Goal: Information Seeking & Learning: Learn about a topic

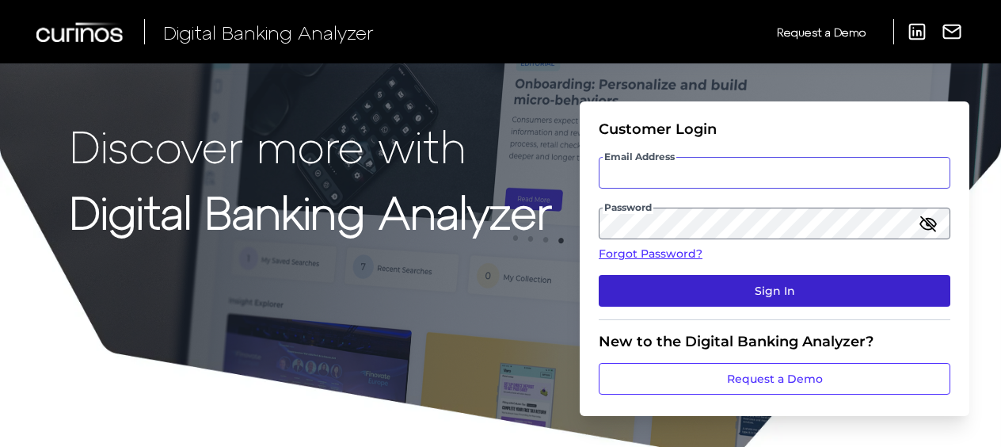
type input "[EMAIL_ADDRESS][PERSON_NAME][DOMAIN_NAME]"
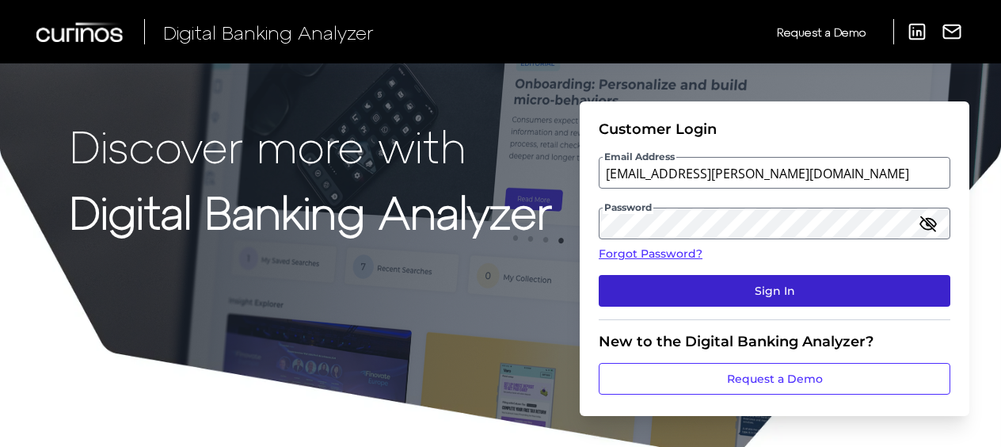
click at [767, 298] on button "Sign In" at bounding box center [775, 291] width 352 height 32
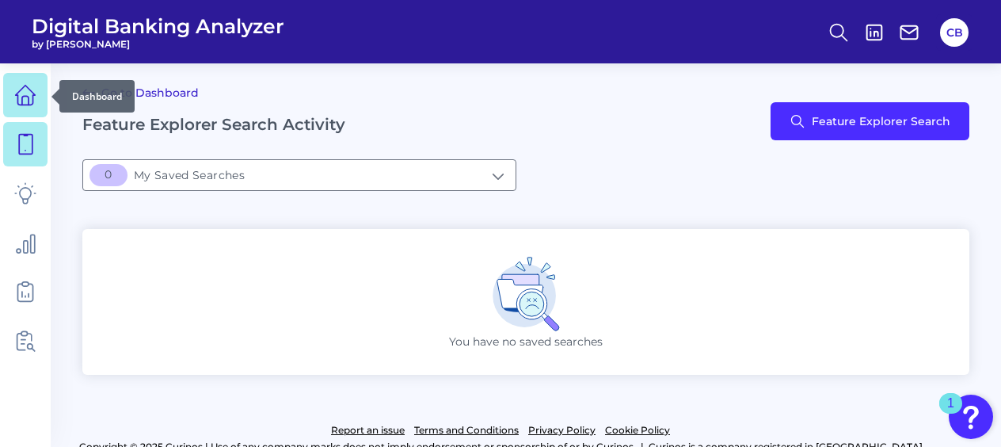
click at [30, 96] on icon at bounding box center [25, 95] width 22 height 22
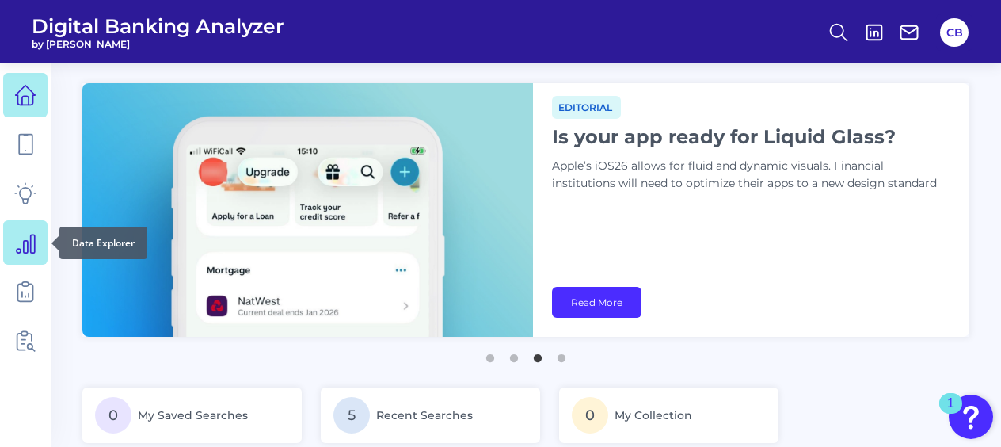
click at [30, 238] on icon at bounding box center [26, 243] width 18 height 18
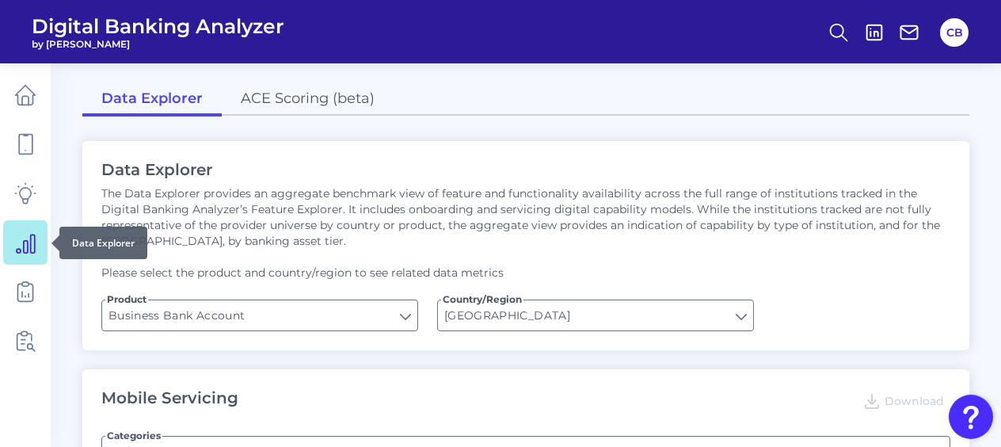
type input "Upon opening the app are users immediately prompted to use Touch/Face ID to log…"
type input "Does it offer third-party single sign on?"
type input "Can you apply for the PRODUCT as a new to brand customer on ANY digital channel?"
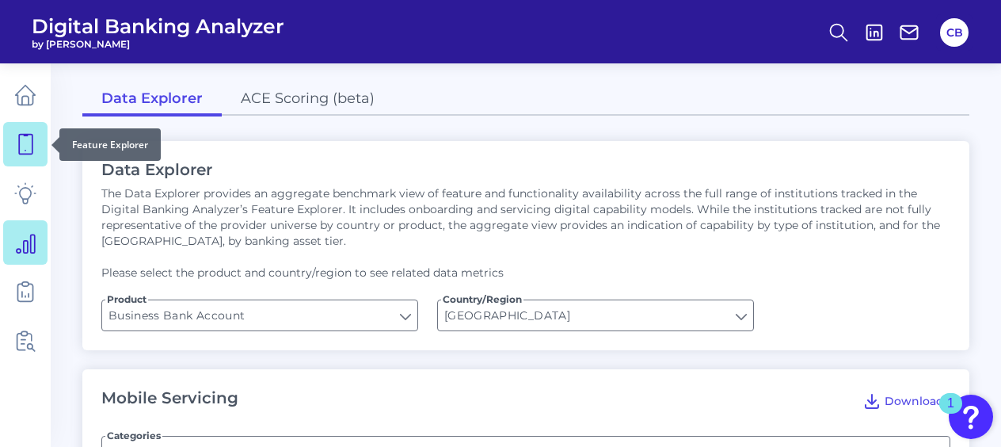
click at [35, 149] on icon at bounding box center [25, 144] width 22 height 22
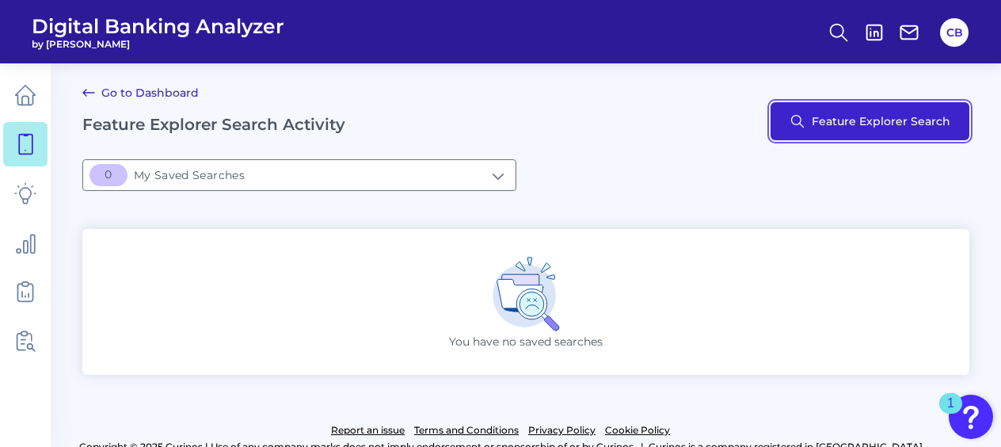
click at [829, 122] on button "Feature Explorer Search" at bounding box center [870, 121] width 199 height 38
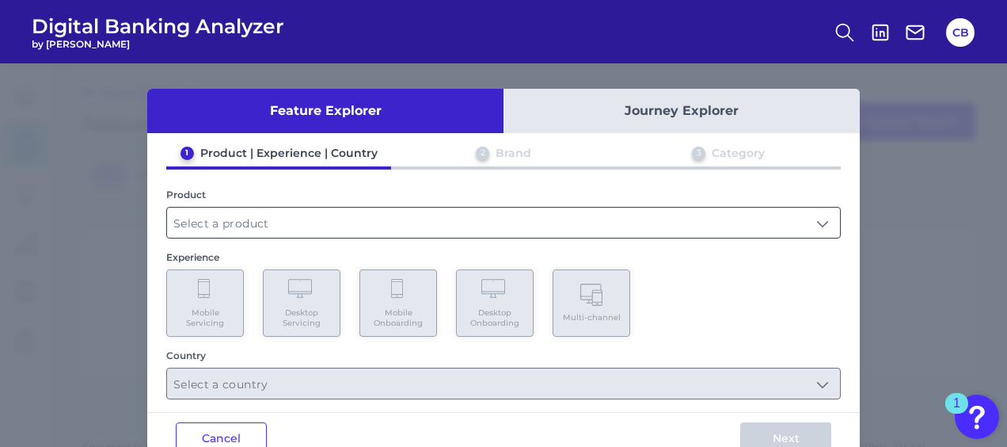
click at [307, 231] on input "text" at bounding box center [503, 222] width 673 height 30
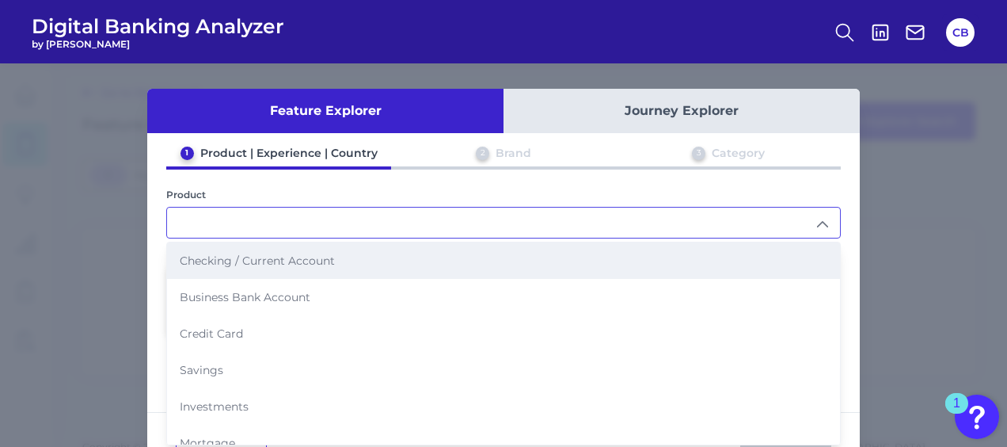
click at [277, 260] on span "Checking / Current Account" at bounding box center [257, 260] width 155 height 14
type input "Checking / Current Account"
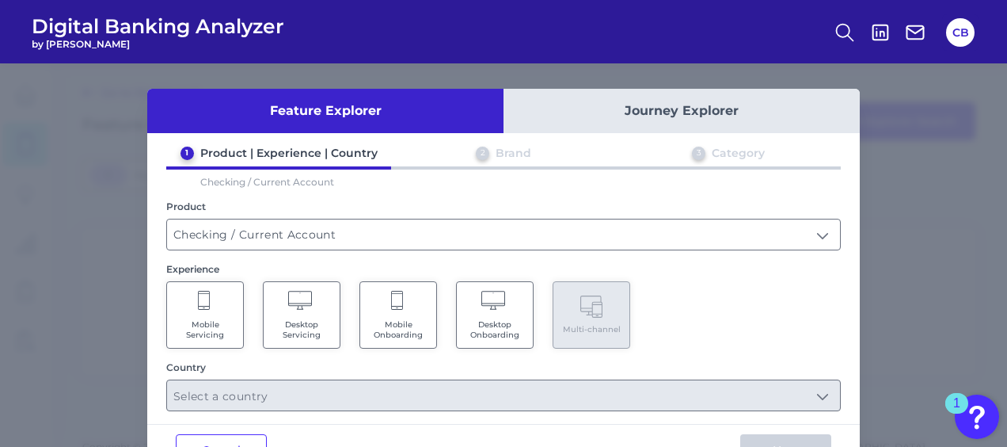
click at [204, 323] on span "Mobile Servicing" at bounding box center [205, 329] width 60 height 21
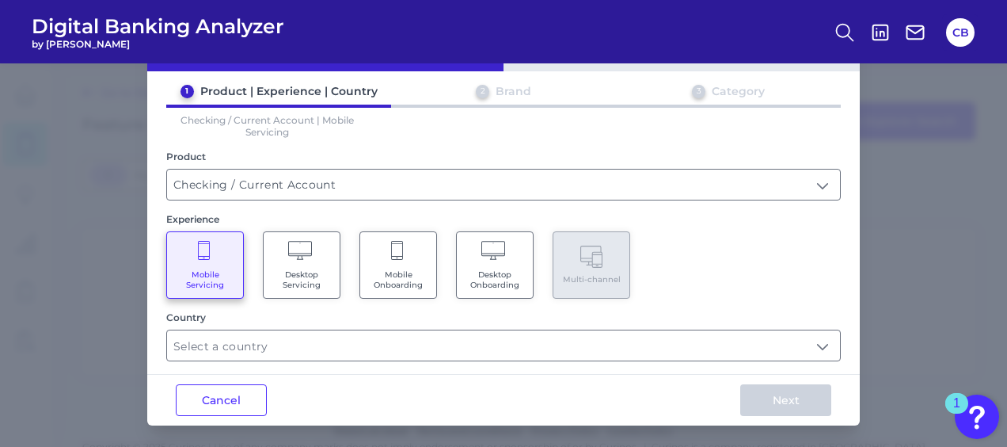
scroll to position [61, 0]
click at [556, 338] on input "text" at bounding box center [503, 346] width 673 height 30
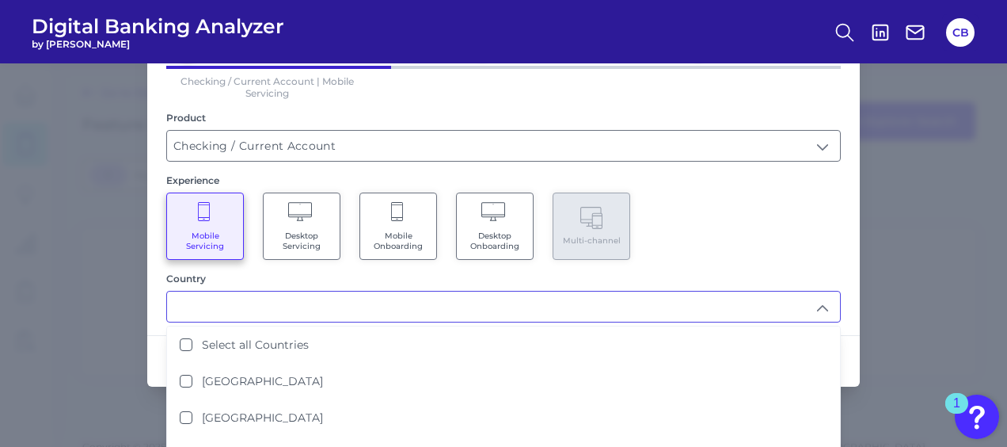
scroll to position [101, 0]
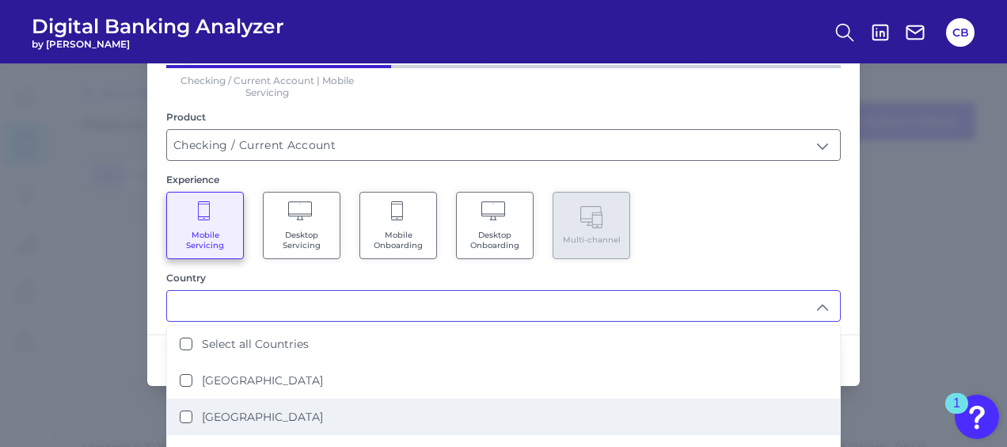
click at [187, 413] on States "[GEOGRAPHIC_DATA]" at bounding box center [186, 416] width 13 height 13
type input "[GEOGRAPHIC_DATA]"
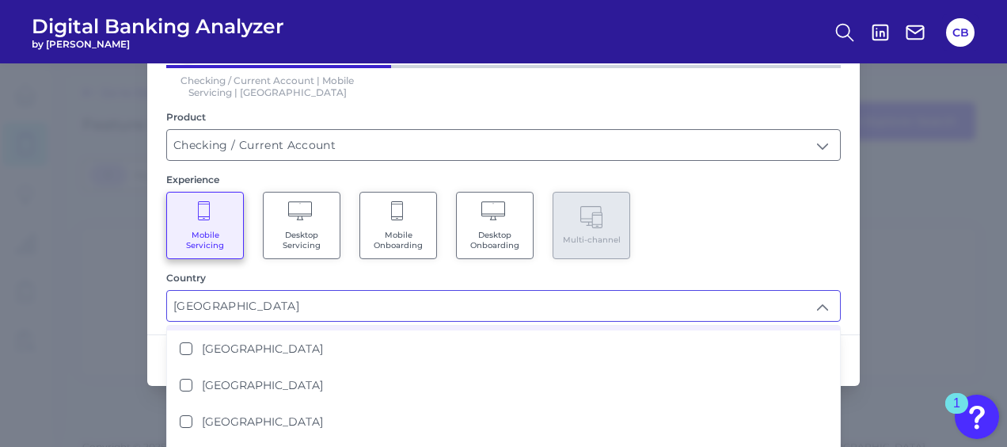
scroll to position [0, 0]
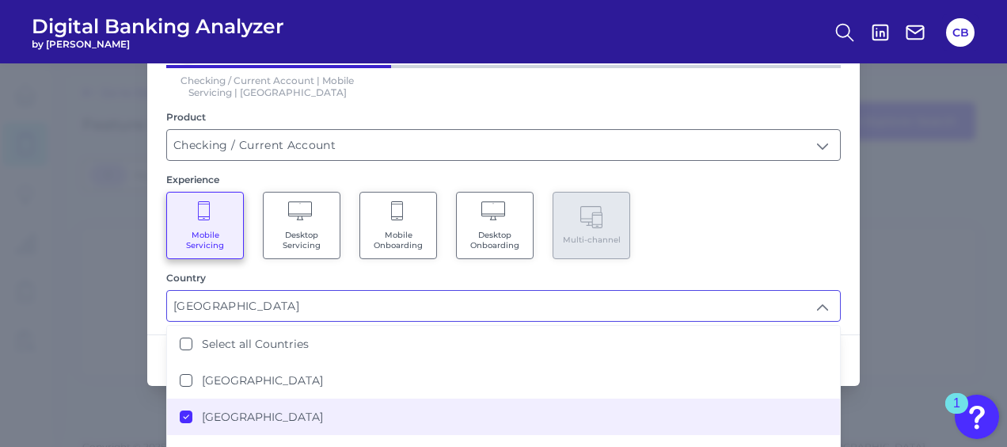
click at [943, 276] on div "Feature Explorer Journey Explorer 1 Product | Experience | Country 2 Brand 3 Ca…" at bounding box center [503, 254] width 1007 height 383
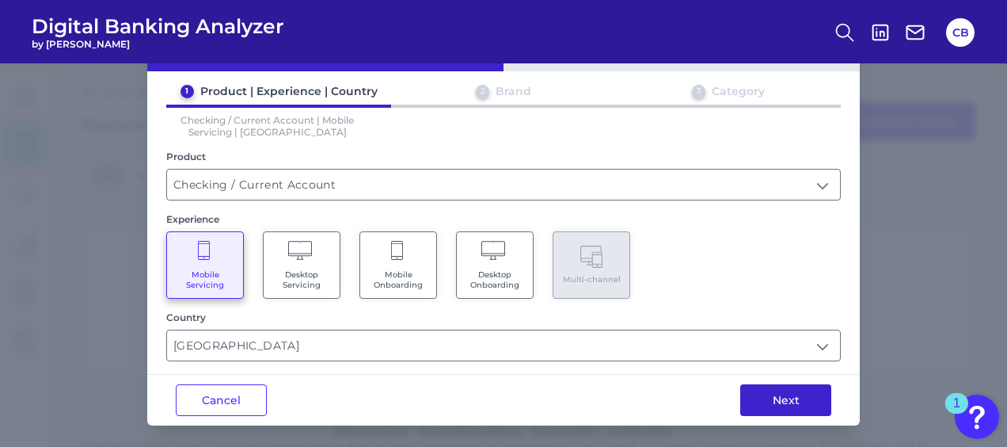
click at [775, 399] on button "Next" at bounding box center [785, 400] width 91 height 32
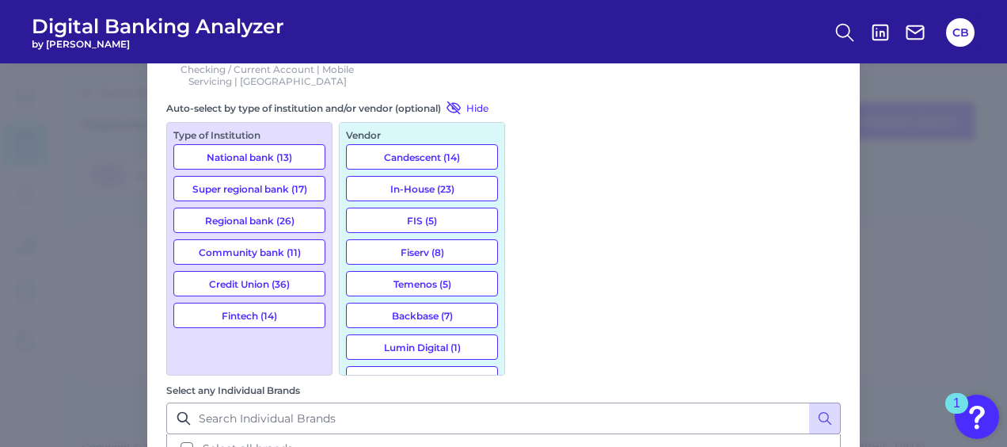
scroll to position [0, 0]
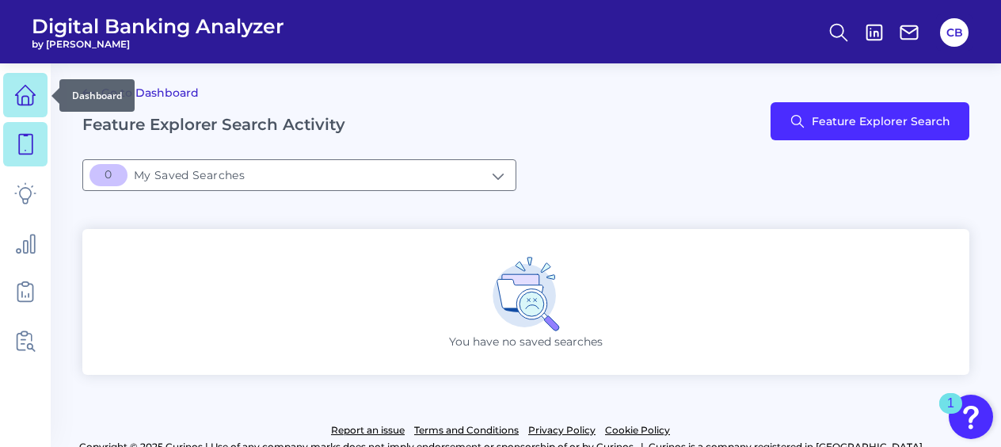
click at [13, 90] on link at bounding box center [25, 95] width 44 height 44
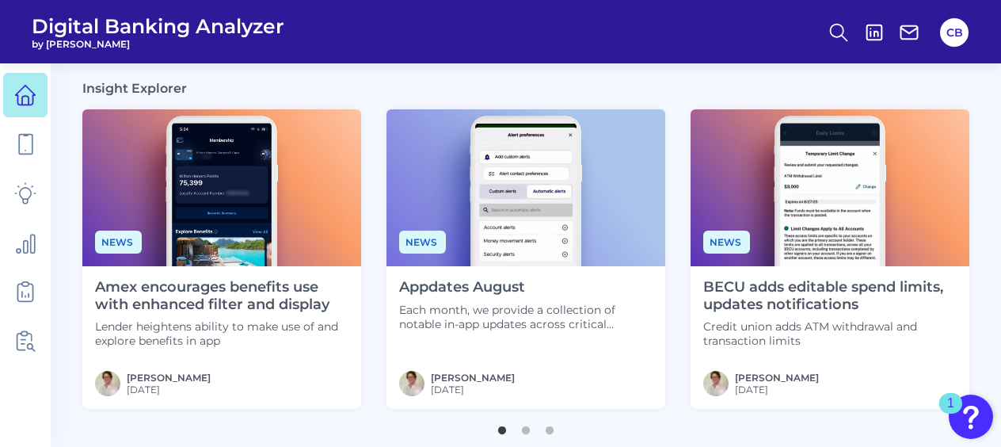
scroll to position [467, 0]
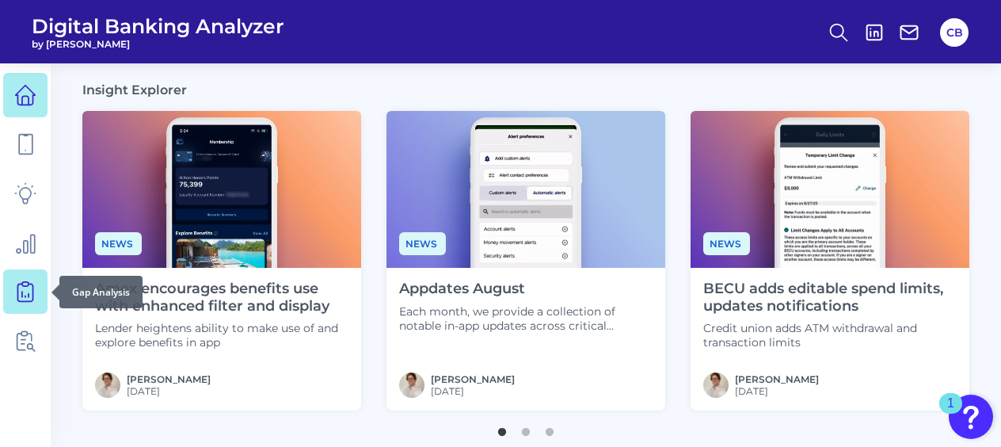
click at [25, 291] on icon at bounding box center [25, 291] width 22 height 22
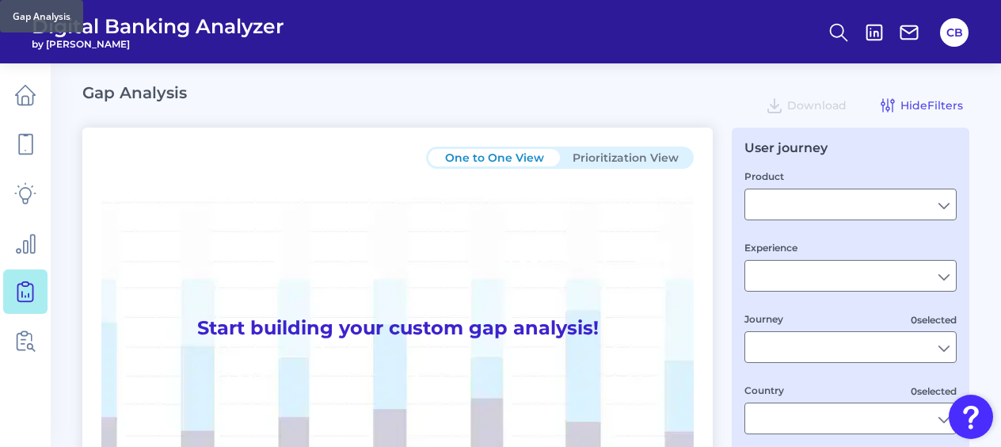
type input "Checking / Current Account"
type input "Mobile Servicing"
type input "Pre-Login Area, New Customer Onboarding, Login & Authentication, Accounts and t…"
type input "[GEOGRAPHIC_DATA]"
type input "All Select individual brands"
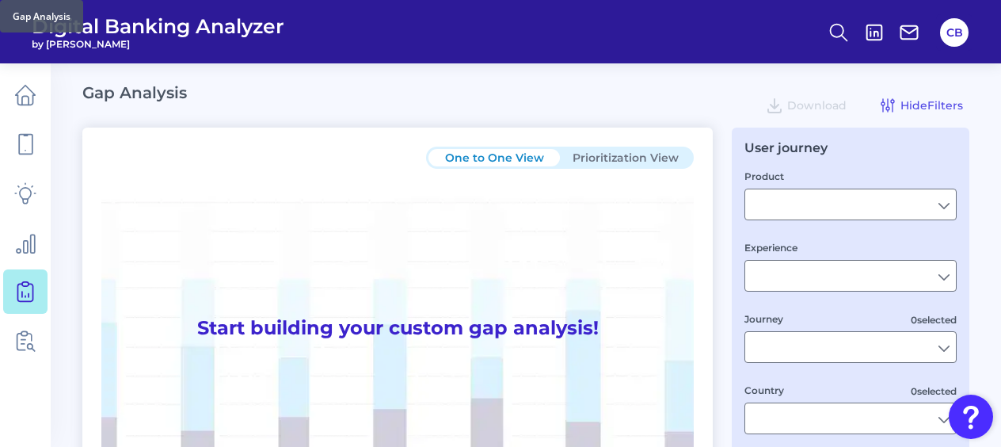
type input "All Journeys"
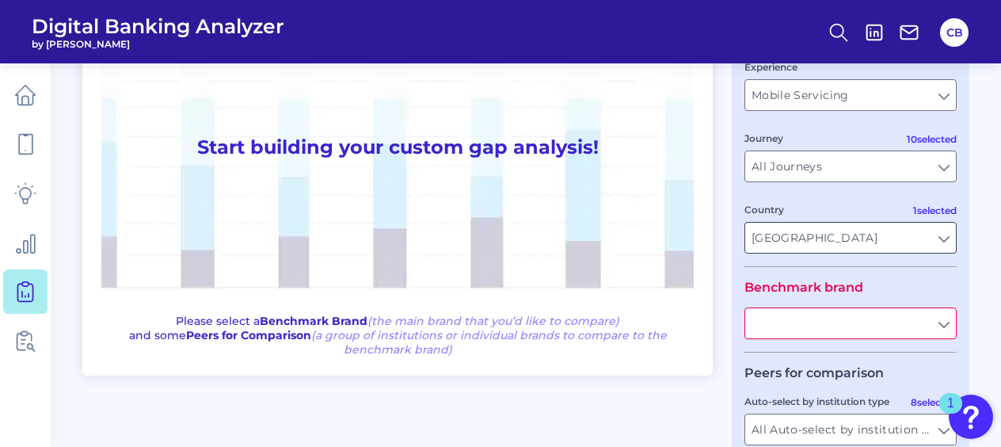
scroll to position [179, 0]
click at [941, 320] on input "text" at bounding box center [850, 325] width 211 height 30
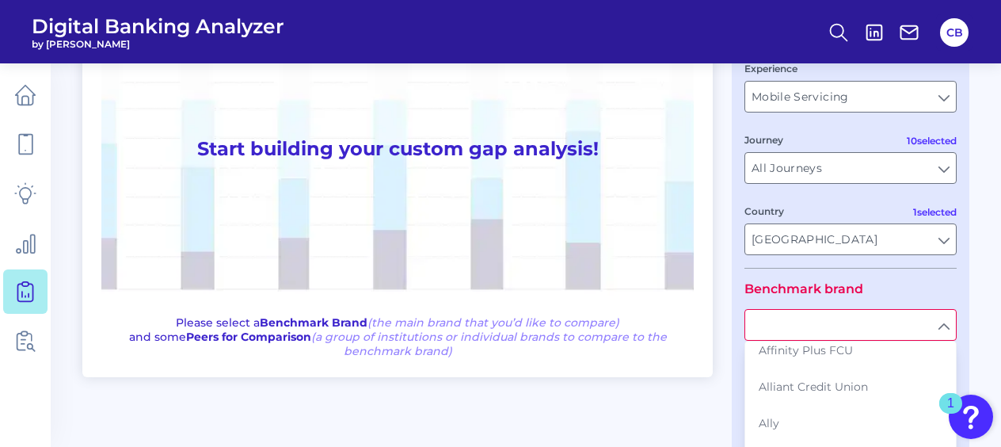
scroll to position [0, 0]
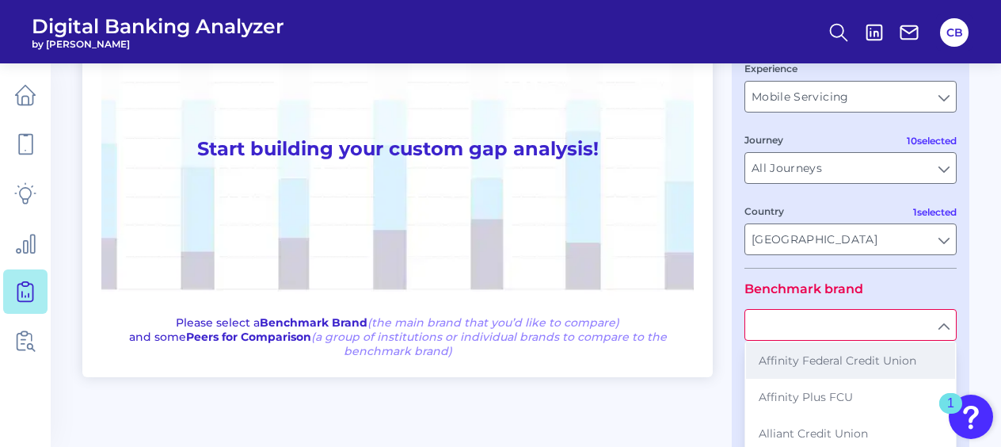
click at [811, 364] on span "Affinity Federal Credit Union" at bounding box center [838, 360] width 158 height 14
type input "Affinity Federal Credit Union"
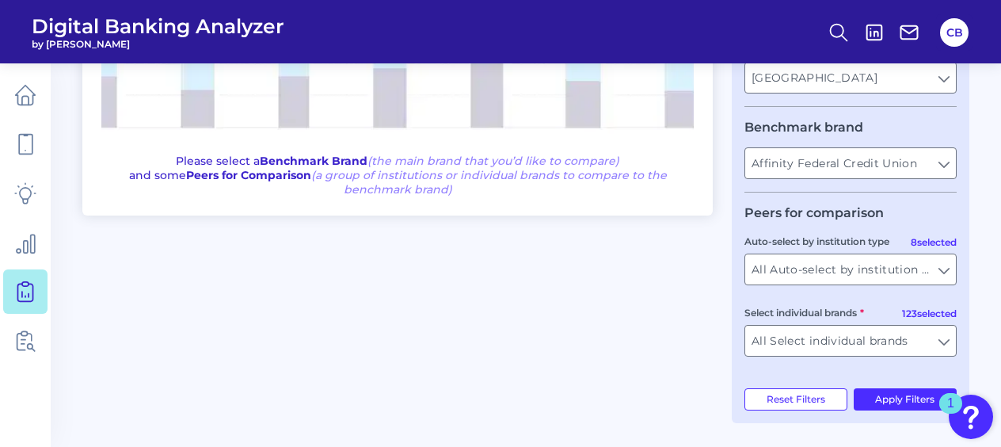
scroll to position [345, 0]
click at [940, 270] on input "All Auto-select by institution types" at bounding box center [850, 269] width 211 height 30
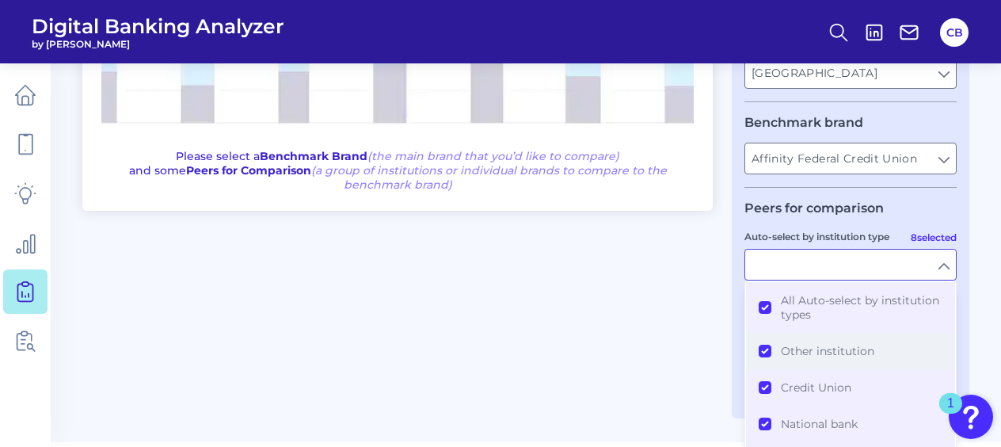
scroll to position [2, 0]
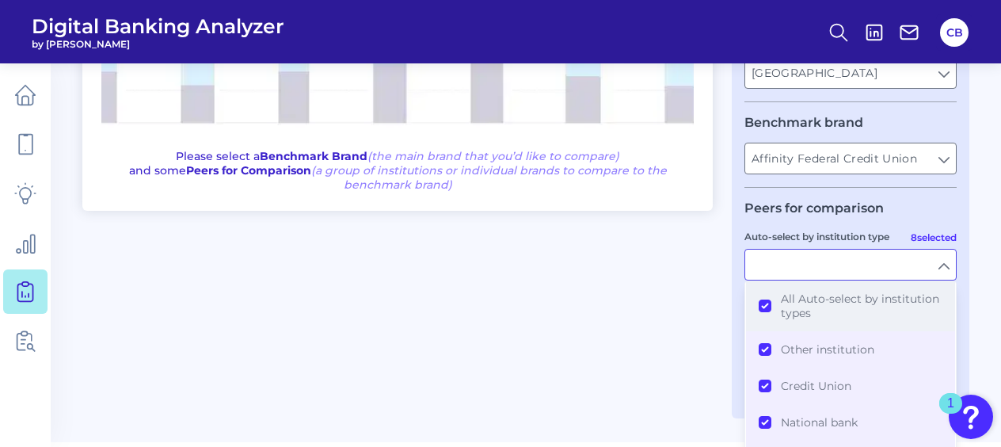
click at [762, 308] on button "All Auto-select by institution types" at bounding box center [850, 305] width 209 height 51
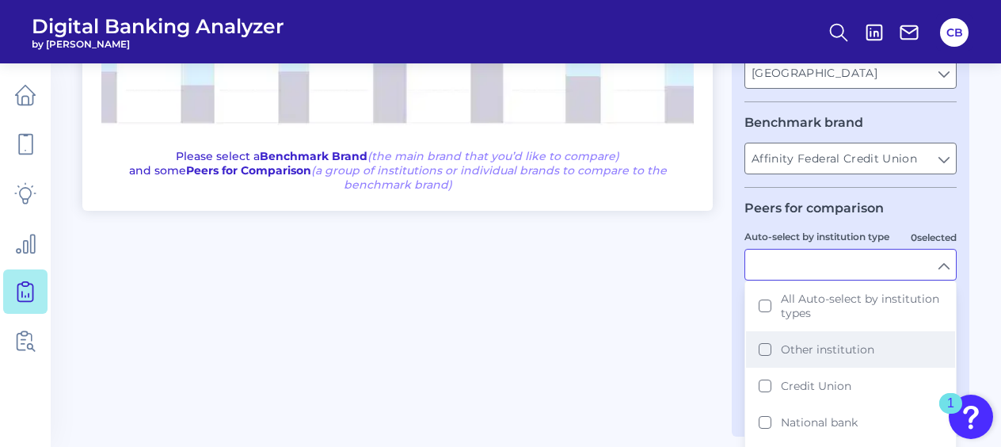
scroll to position [32, 0]
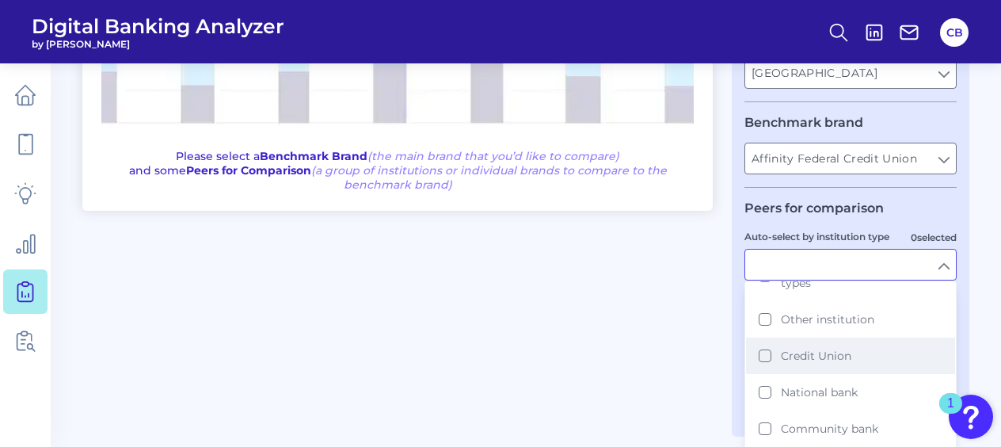
click at [768, 357] on button "Credit Union" at bounding box center [850, 355] width 209 height 36
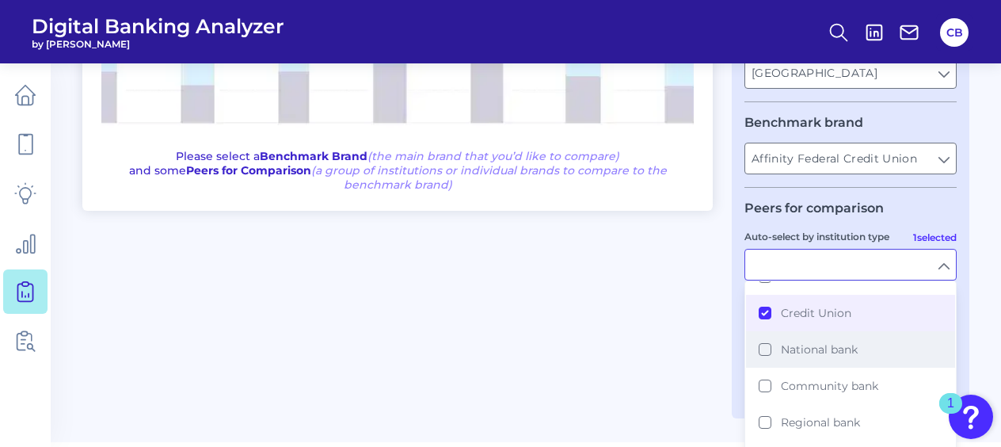
scroll to position [73, 0]
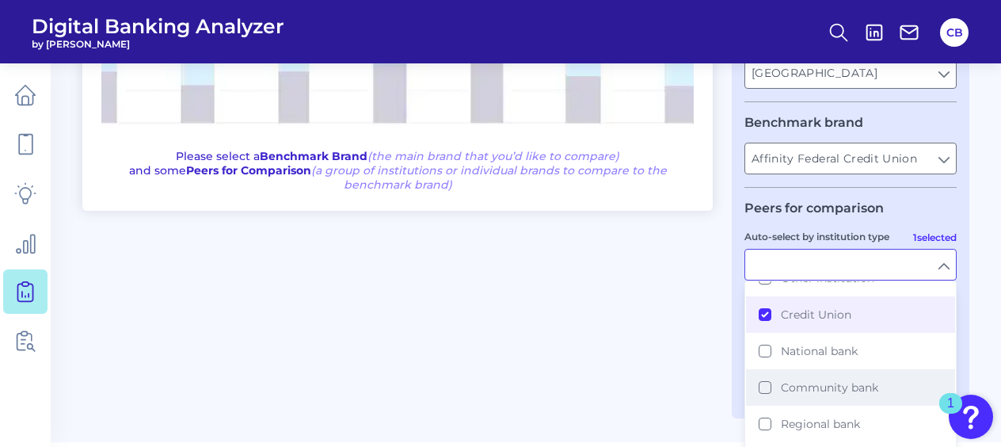
click at [763, 385] on button "Community bank" at bounding box center [850, 387] width 209 height 36
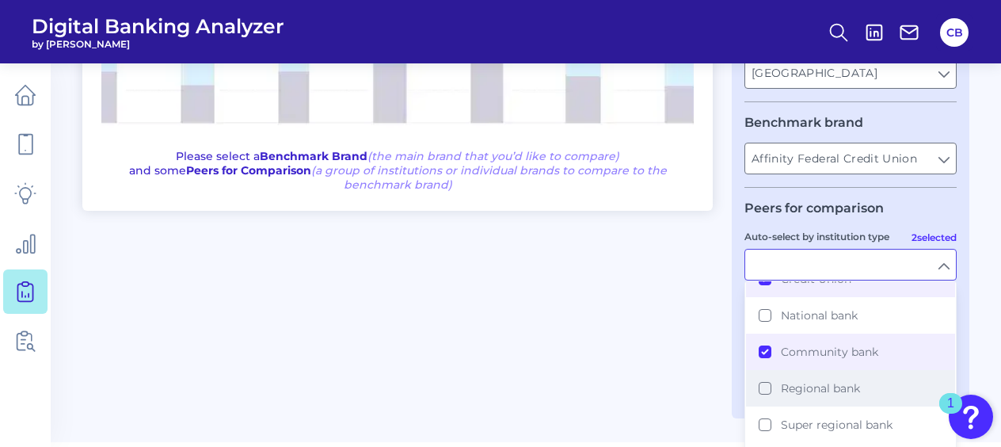
click at [763, 385] on button "Regional bank" at bounding box center [850, 388] width 209 height 36
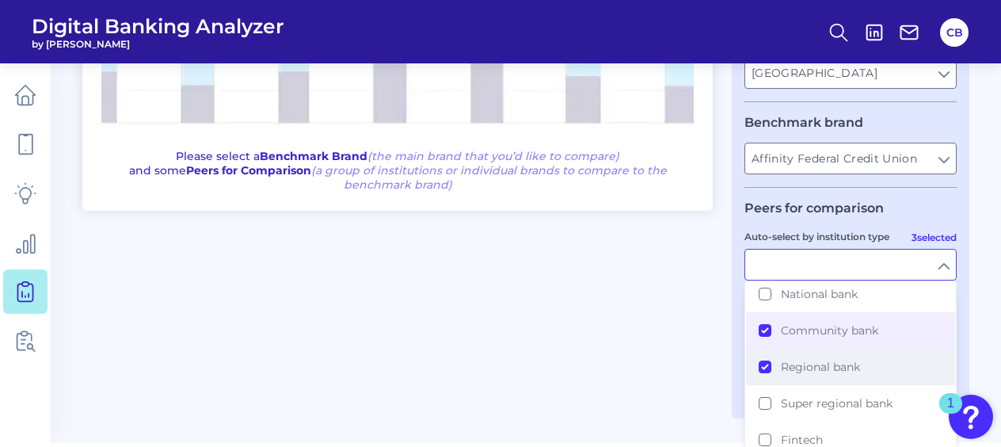
scroll to position [128, 0]
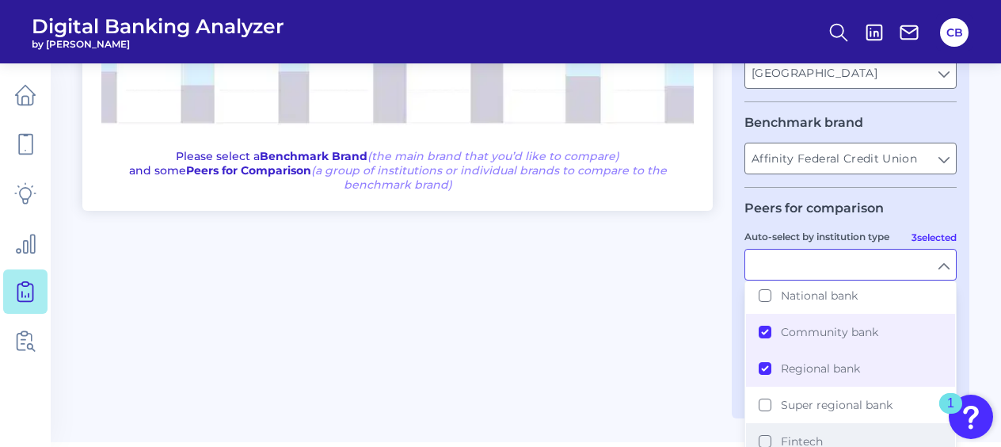
click at [763, 434] on button "Fintech" at bounding box center [850, 441] width 209 height 36
type input "Alliant Credit Union, Altra Federal Credit Union, America First Credit Union, […"
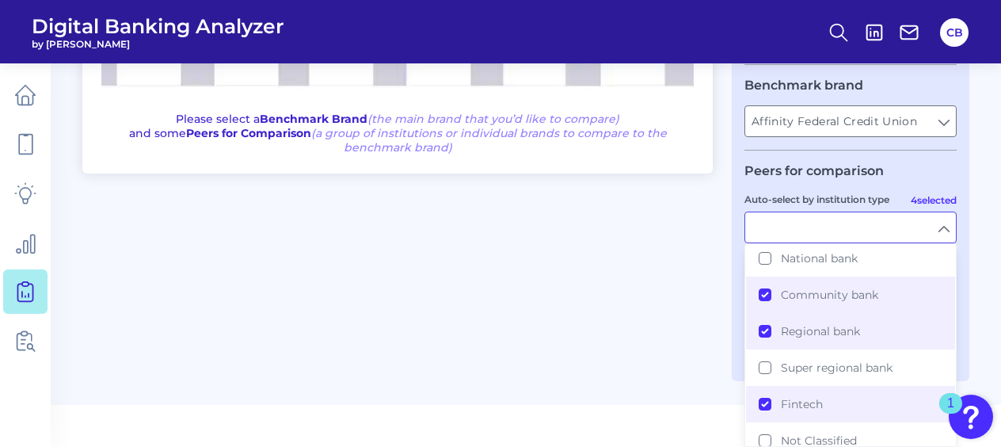
click at [699, 334] on div "One to One View Prioritization View Start building your custom gap analysis! Pl…" at bounding box center [525, 63] width 887 height 636
type input "Credit Union, Community bank, Regional bank, Fintech"
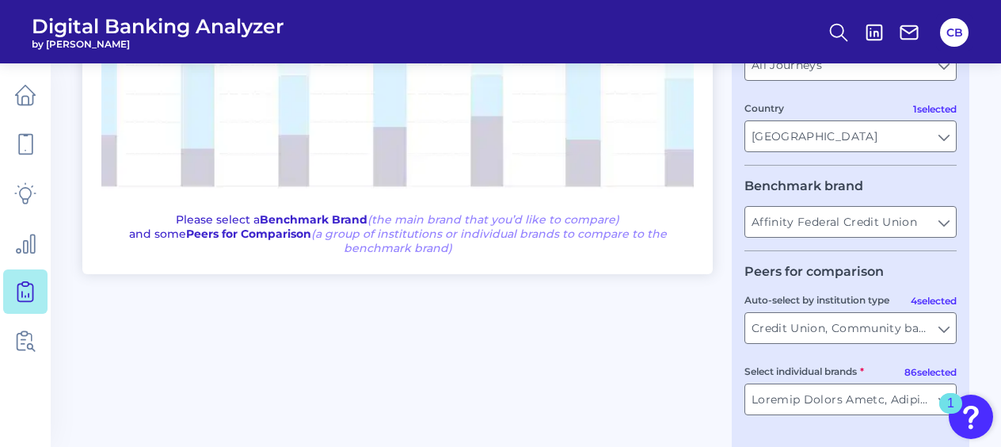
scroll to position [345, 0]
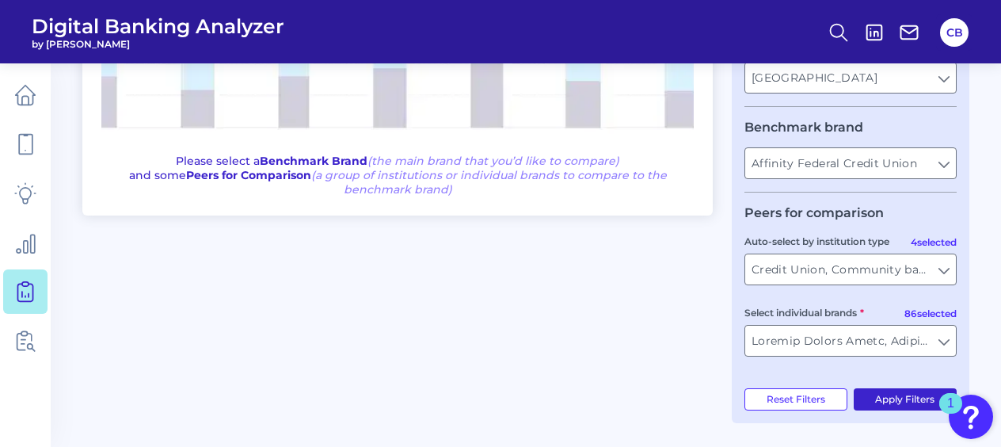
click at [906, 395] on button "Apply Filters" at bounding box center [906, 399] width 104 height 22
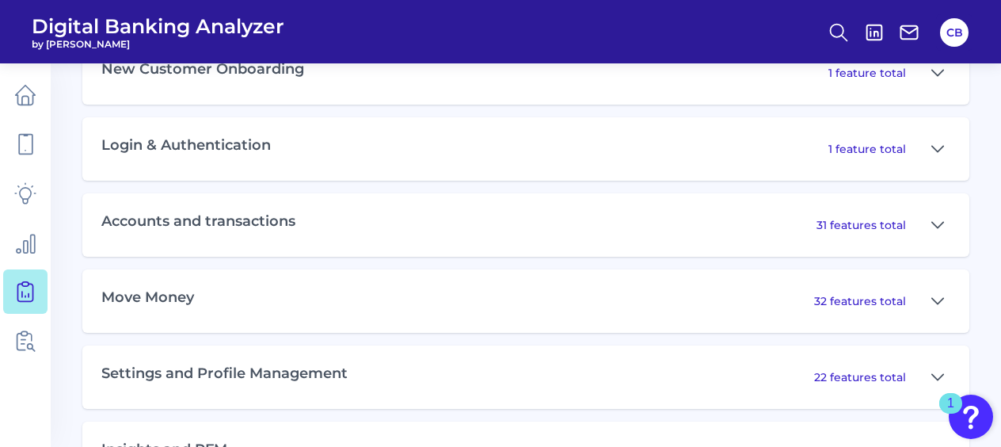
scroll to position [885, 0]
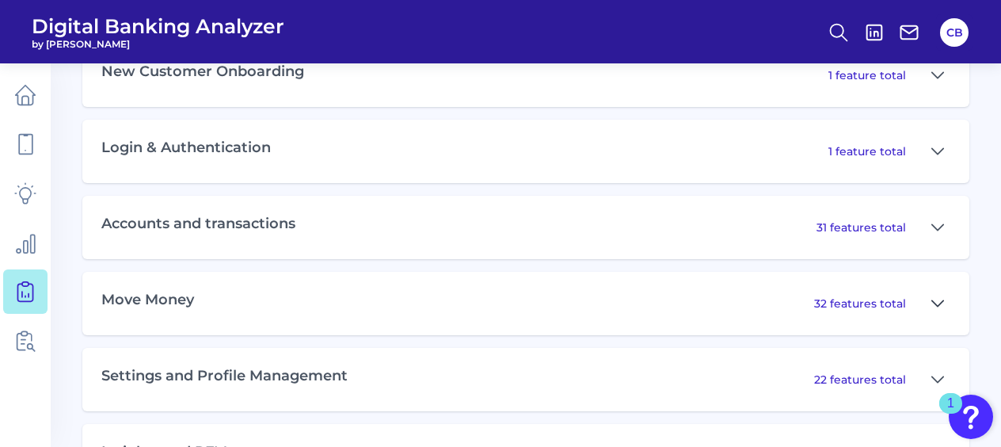
click at [944, 303] on button at bounding box center [937, 303] width 25 height 25
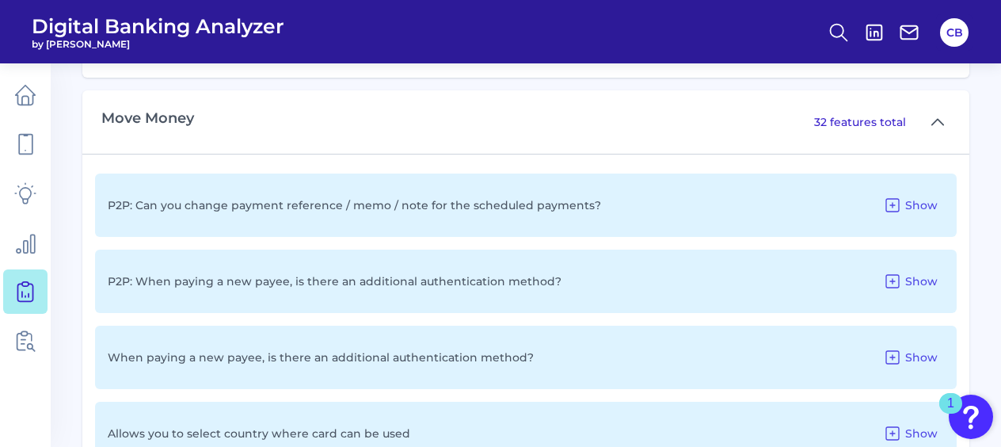
scroll to position [1065, 0]
click at [894, 210] on icon at bounding box center [892, 205] width 19 height 19
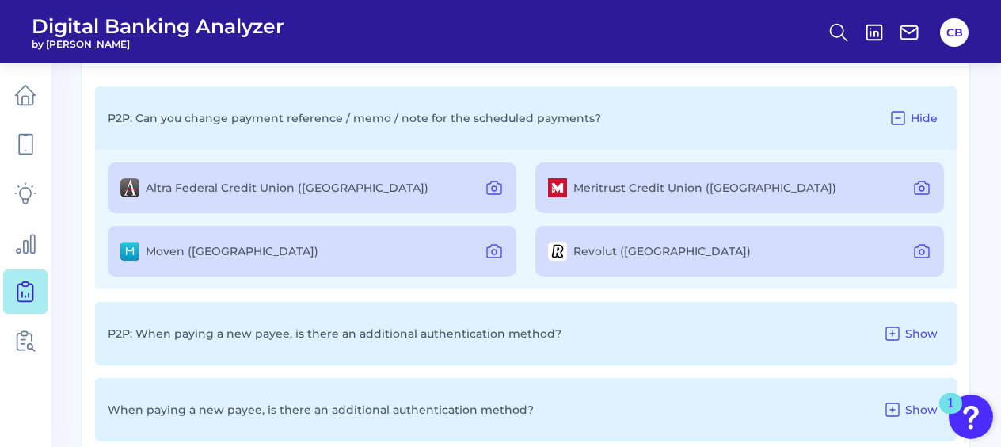
scroll to position [1152, 0]
click at [493, 188] on icon at bounding box center [494, 188] width 19 height 19
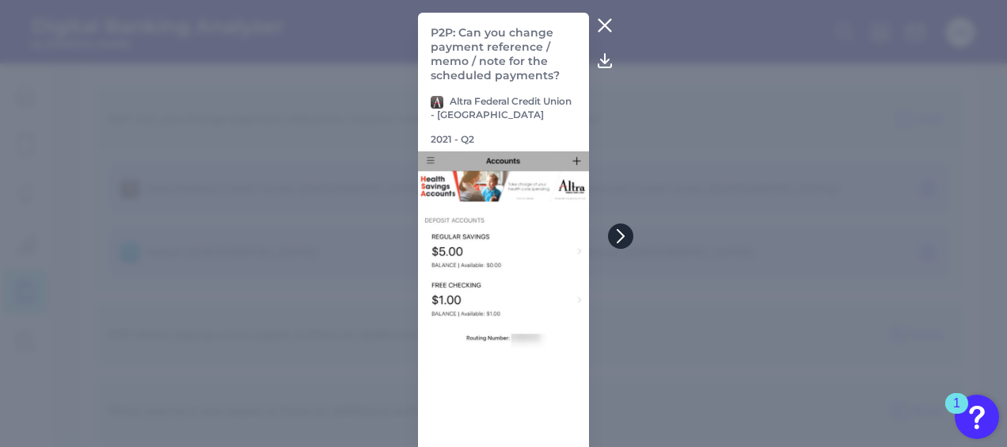
click at [619, 236] on icon at bounding box center [621, 236] width 14 height 14
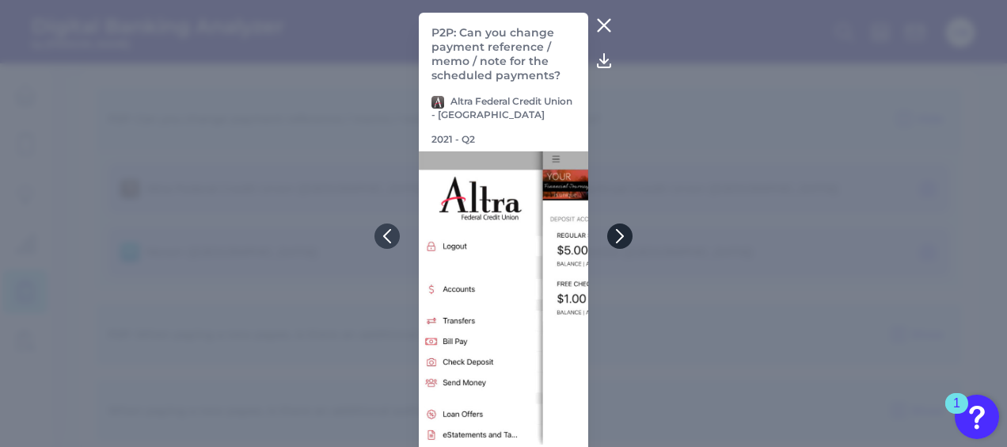
click at [619, 236] on icon at bounding box center [620, 236] width 6 height 13
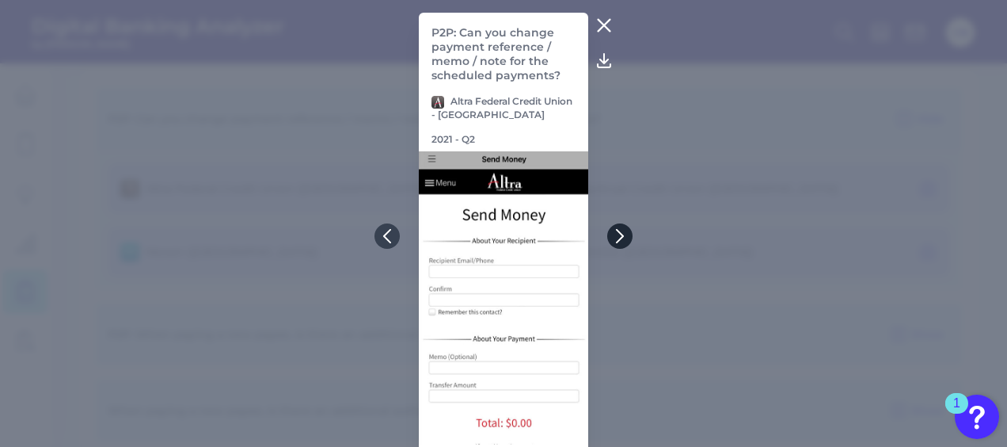
click at [619, 234] on icon at bounding box center [620, 236] width 6 height 13
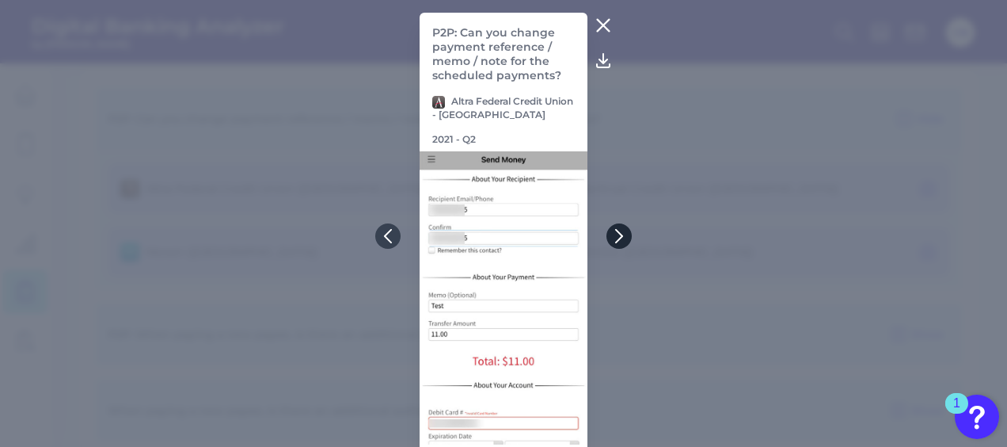
click at [619, 234] on icon at bounding box center [619, 236] width 14 height 14
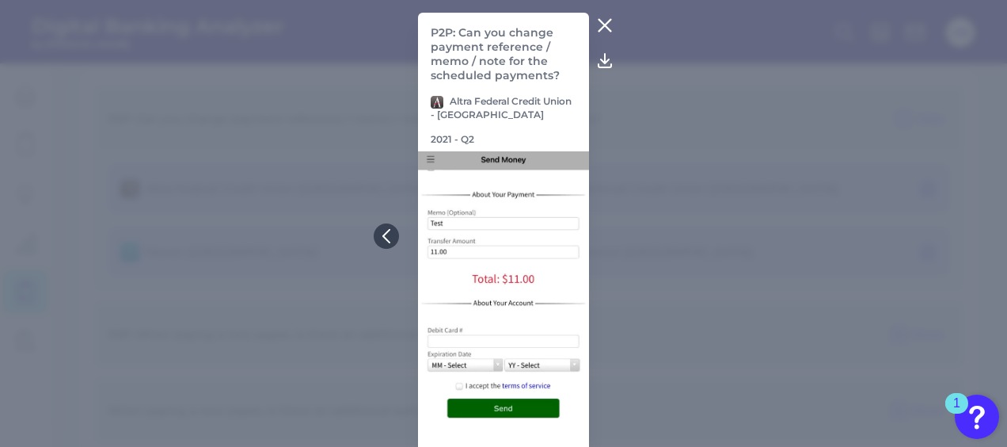
click at [602, 25] on icon at bounding box center [605, 26] width 12 height 12
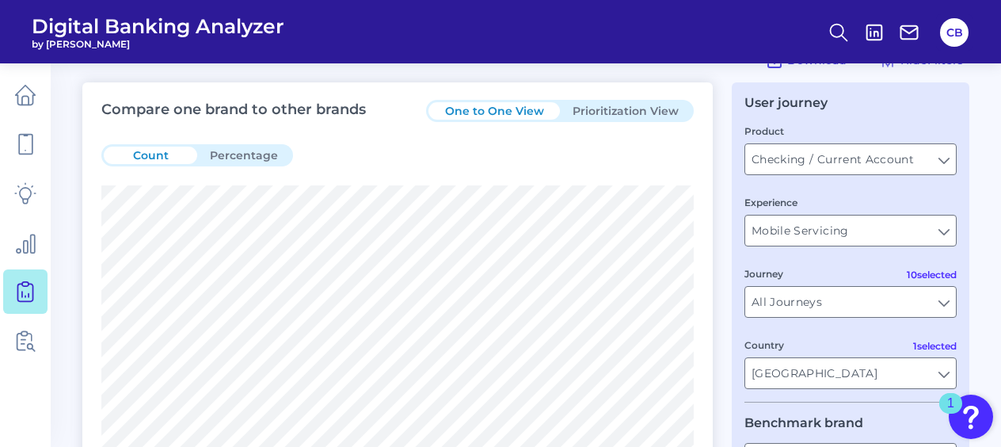
scroll to position [0, 0]
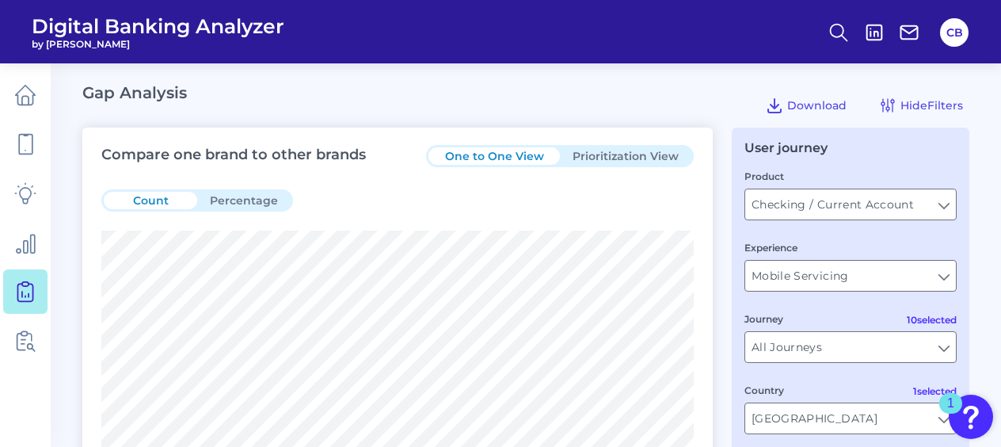
click at [608, 152] on button "Prioritization View" at bounding box center [625, 155] width 131 height 17
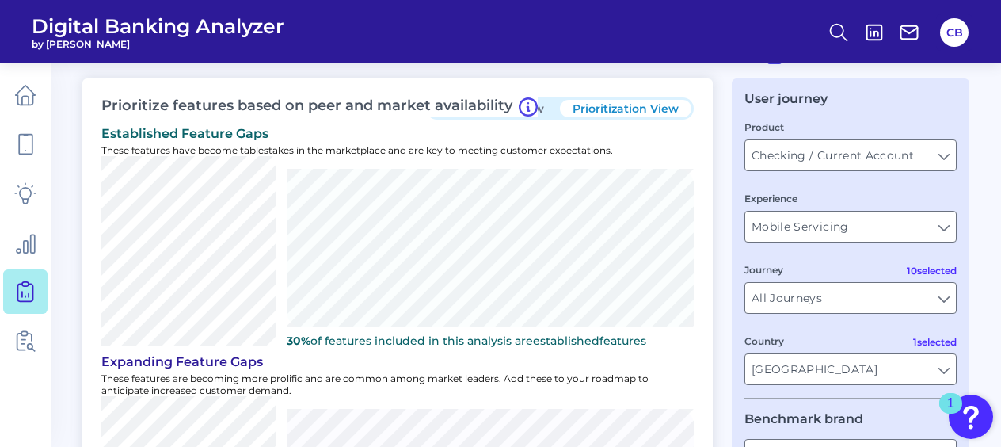
scroll to position [48, 0]
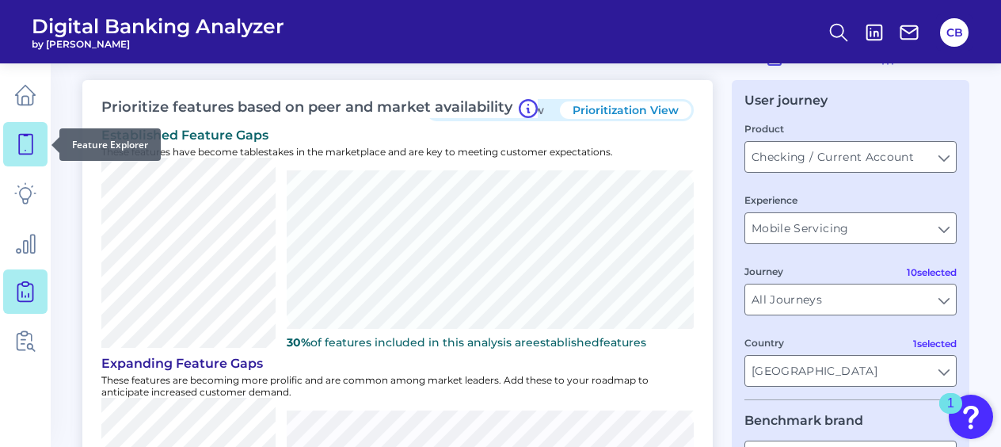
click at [25, 143] on icon at bounding box center [25, 144] width 22 height 22
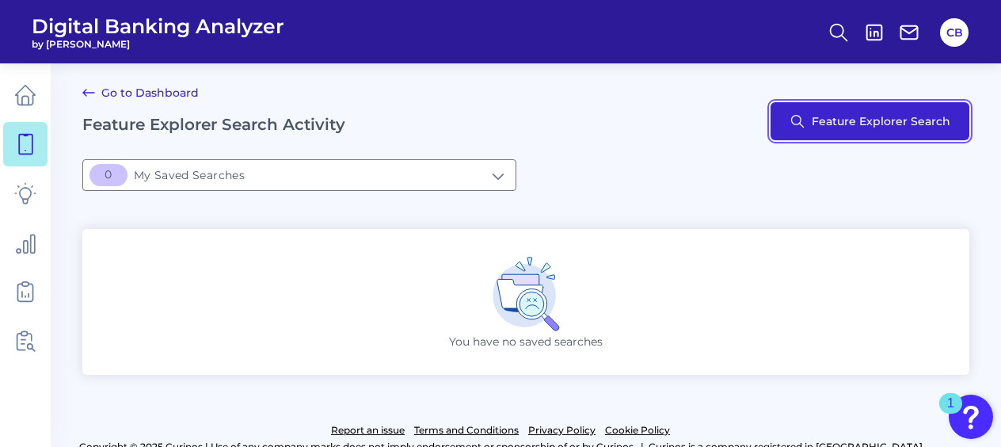
click at [832, 111] on button "Feature Explorer Search" at bounding box center [870, 121] width 199 height 38
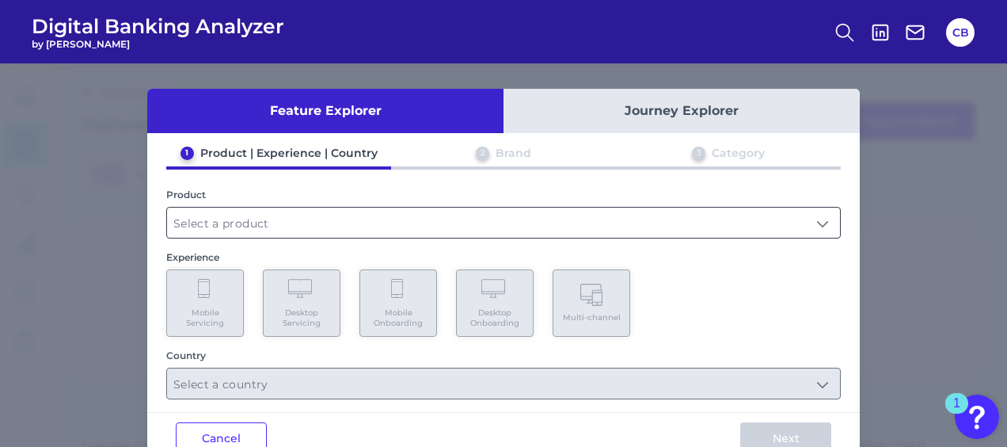
click at [322, 221] on input "text" at bounding box center [503, 222] width 673 height 30
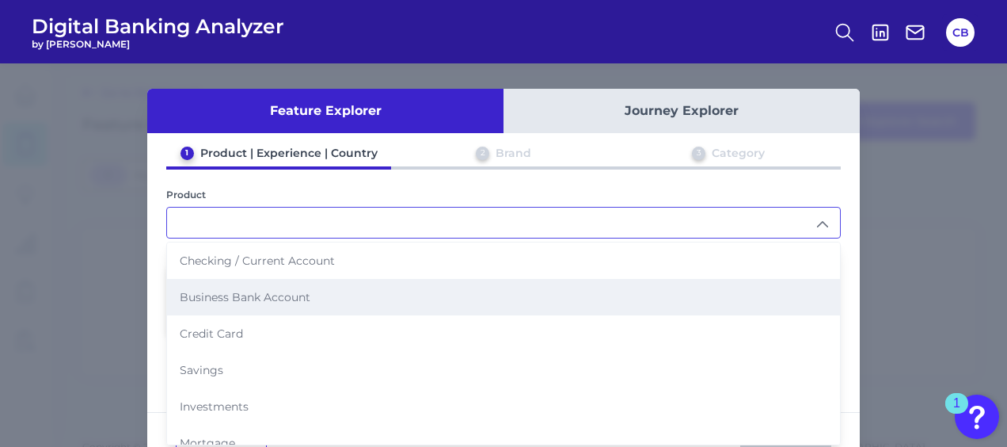
click at [253, 299] on span "Business Bank Account" at bounding box center [245, 297] width 131 height 14
type input "Business Bank Account"
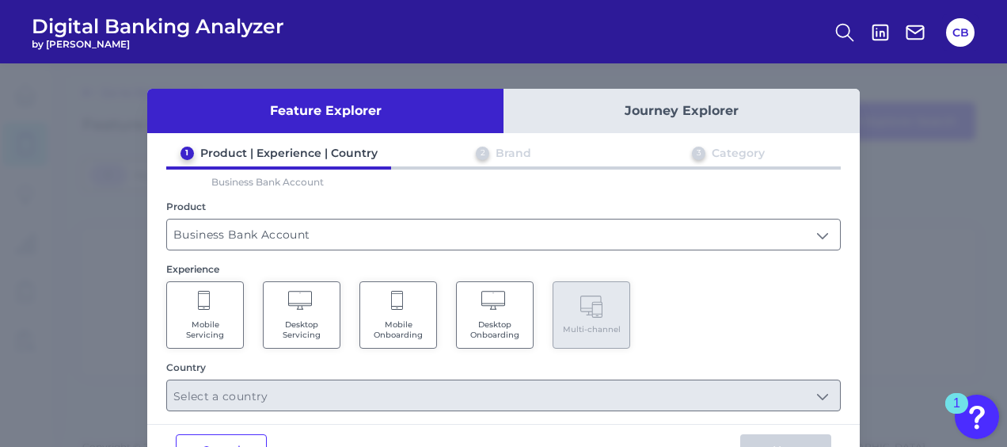
click at [281, 317] on Servicing "Desktop Servicing" at bounding box center [302, 314] width 78 height 67
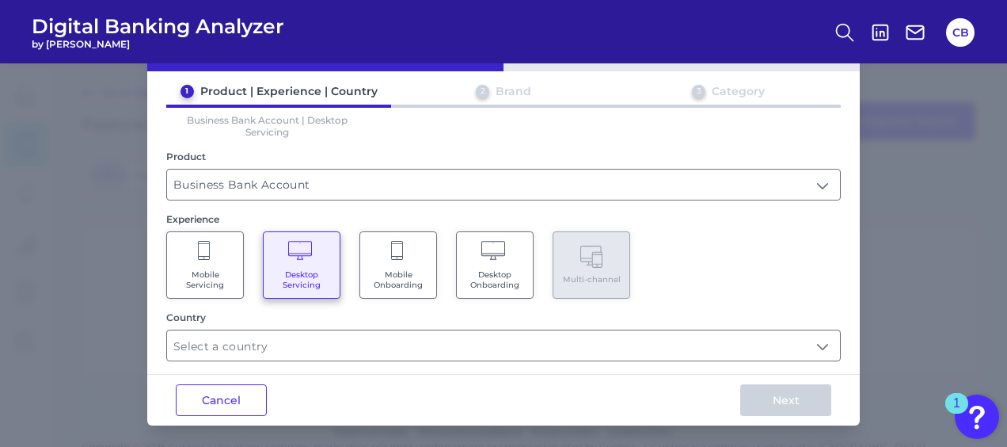
scroll to position [59, 0]
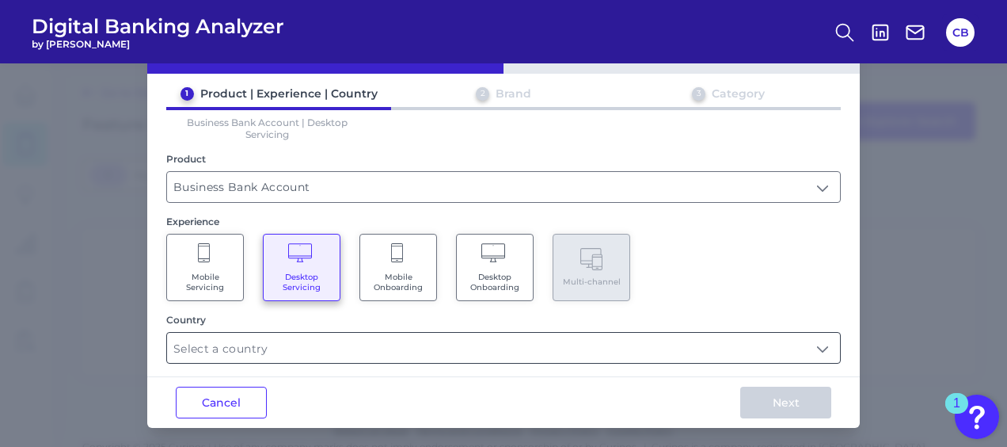
click at [771, 339] on input "text" at bounding box center [503, 348] width 673 height 30
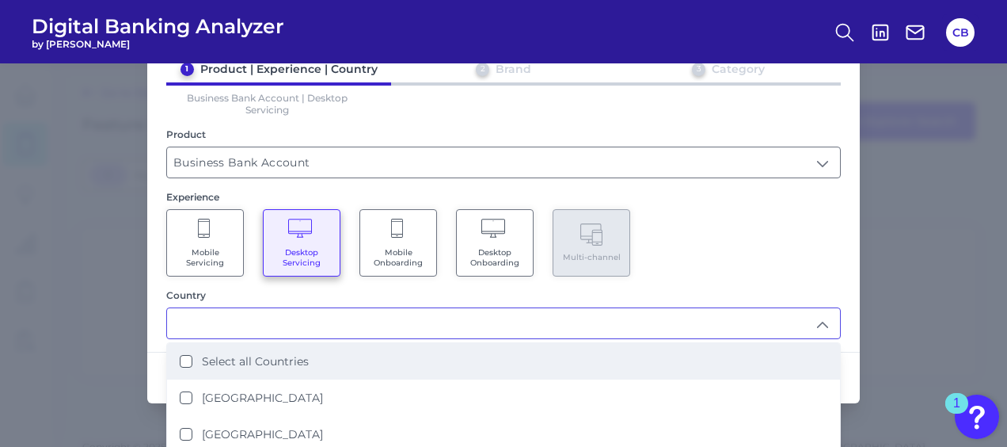
scroll to position [84, 0]
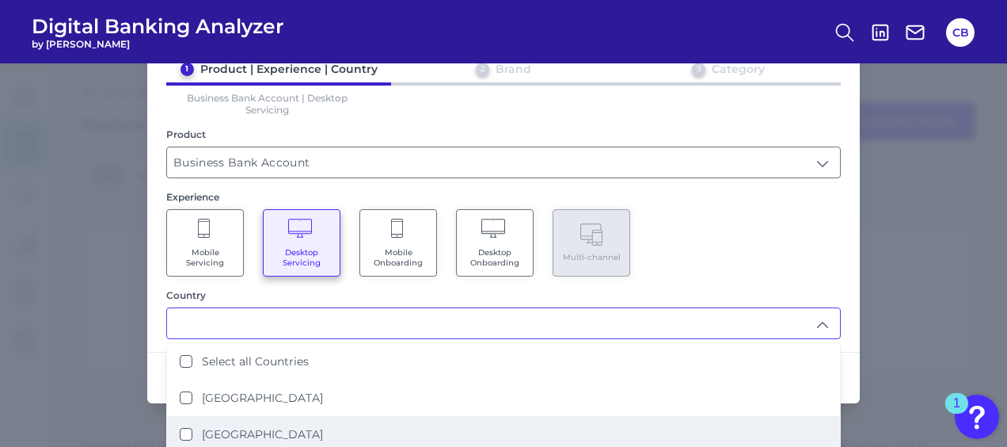
click at [180, 432] on States "[GEOGRAPHIC_DATA]" at bounding box center [186, 434] width 13 height 13
type input "[GEOGRAPHIC_DATA]"
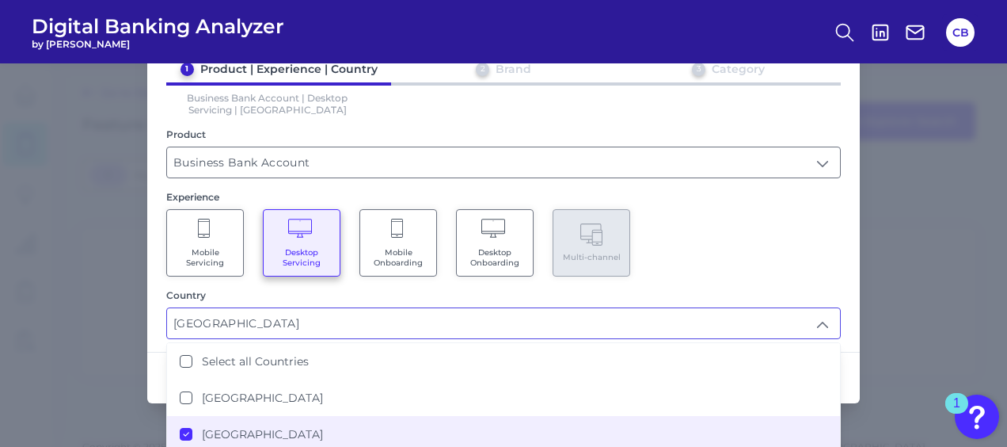
click at [874, 295] on div "Feature Explorer Journey Explorer 1 Product | Experience | Country 2 Brand 3 Ca…" at bounding box center [503, 254] width 1007 height 383
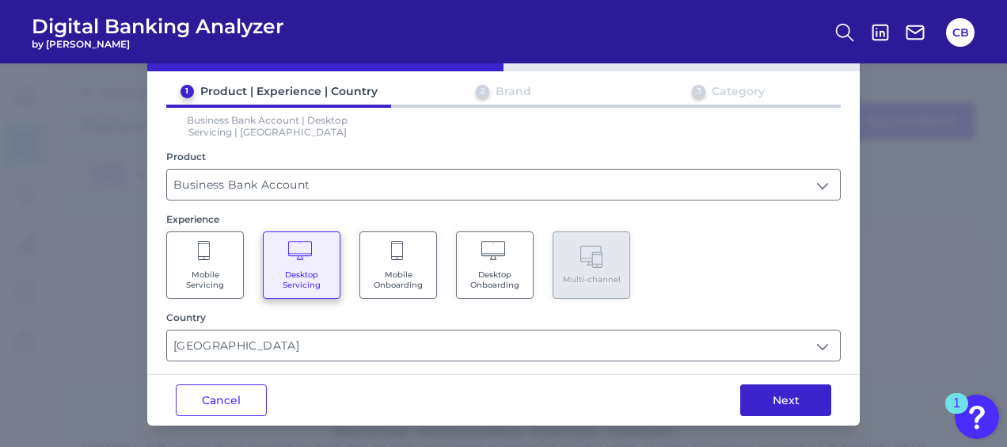
click at [786, 396] on button "Next" at bounding box center [785, 400] width 91 height 32
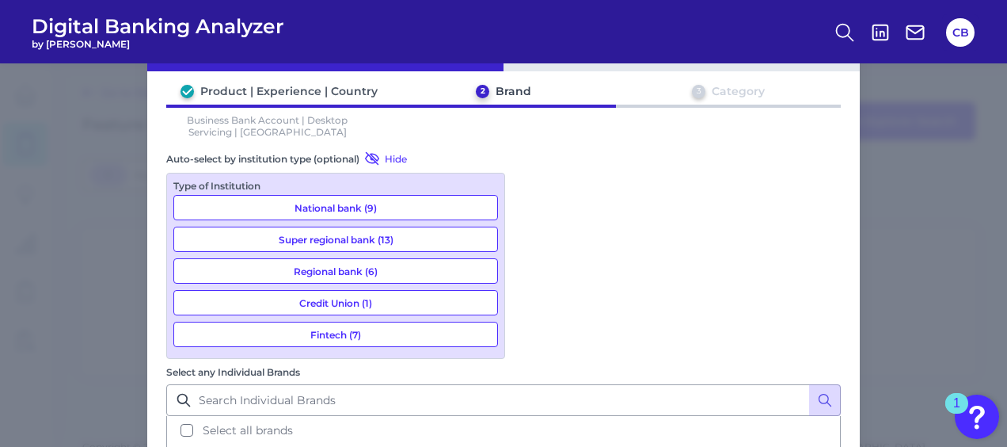
scroll to position [62, 0]
